Goal: Information Seeking & Learning: Learn about a topic

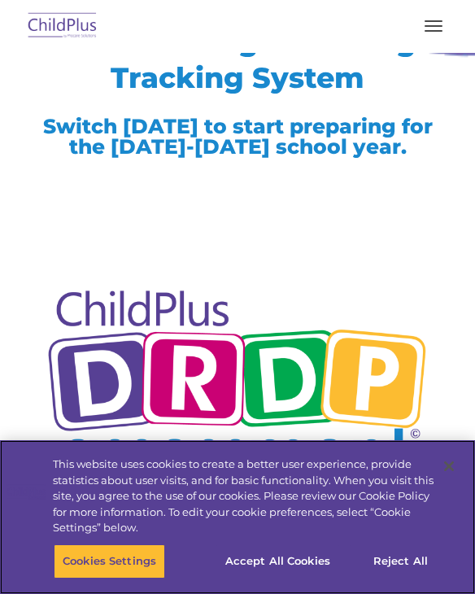
scroll to position [133, 0]
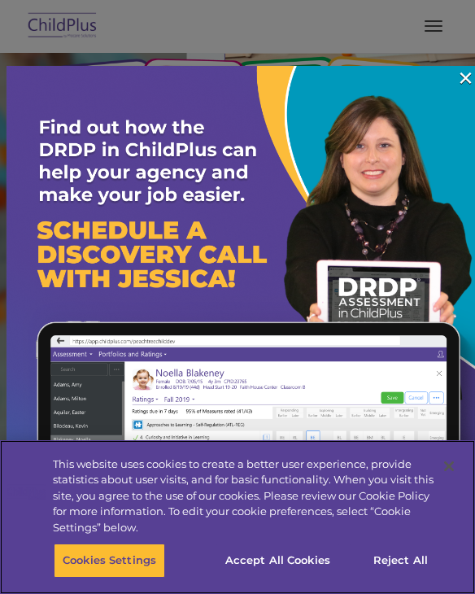
scroll to position [117, 0]
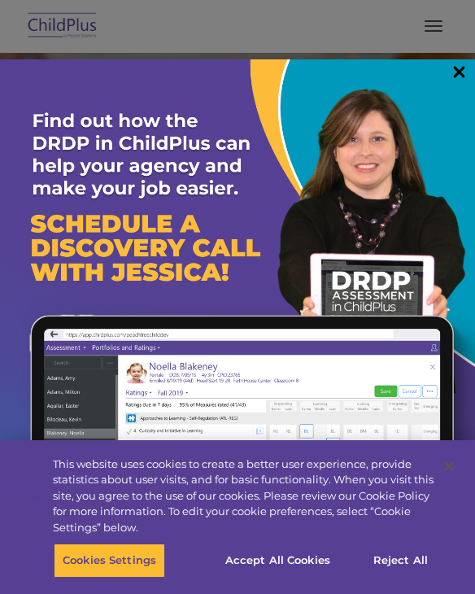
click at [460, 71] on link "×" at bounding box center [459, 71] width 19 height 16
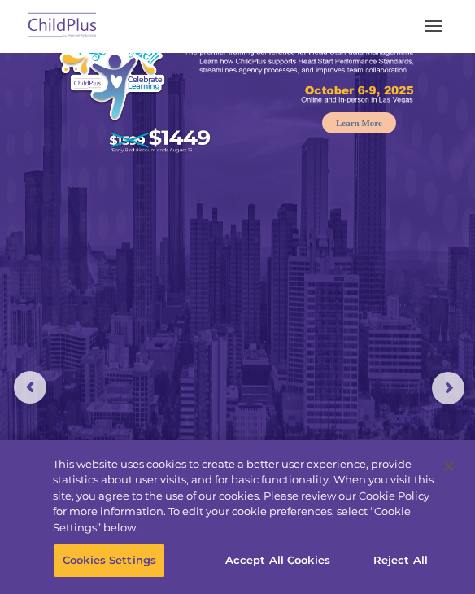
click at [168, 338] on img at bounding box center [237, 285] width 475 height 626
